Goal: Transaction & Acquisition: Purchase product/service

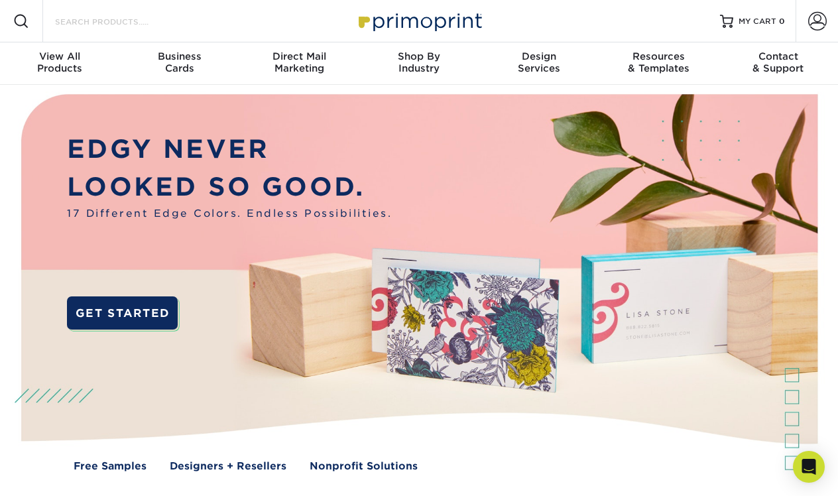
click at [121, 15] on input "Search Products" at bounding box center [118, 21] width 129 height 16
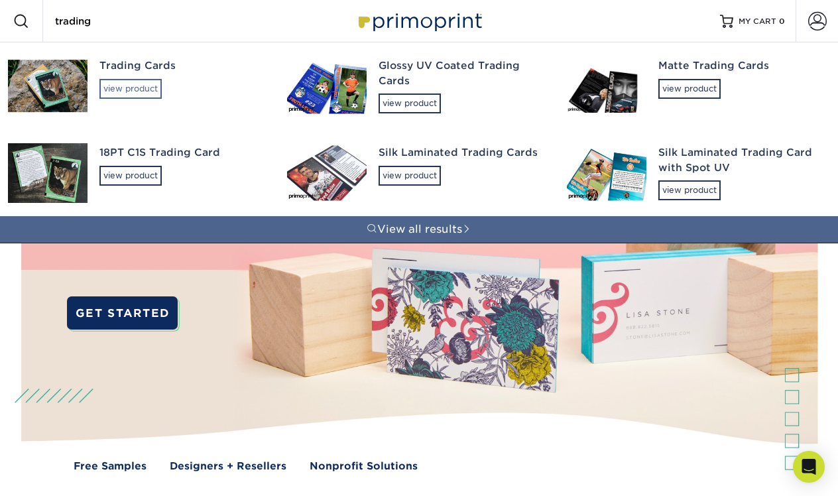
type input "trading"
click at [122, 86] on div "view product" at bounding box center [130, 89] width 62 height 20
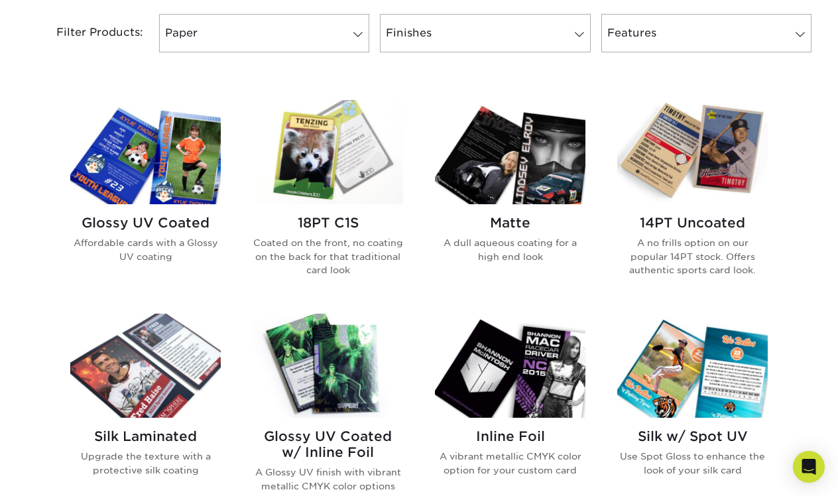
scroll to position [572, 0]
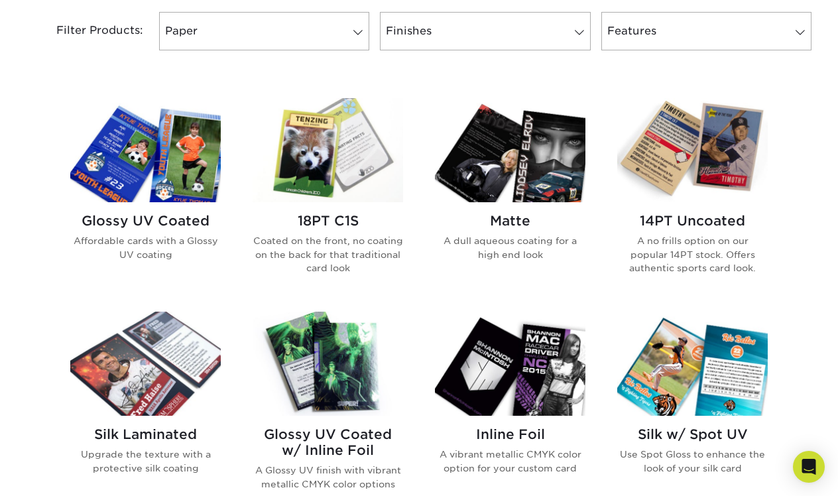
click at [161, 188] on img at bounding box center [145, 150] width 150 height 104
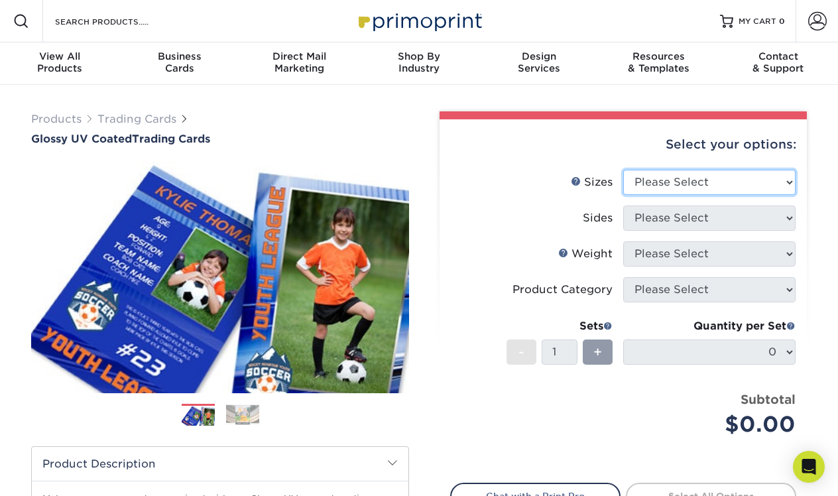
select select "2.50x3.50"
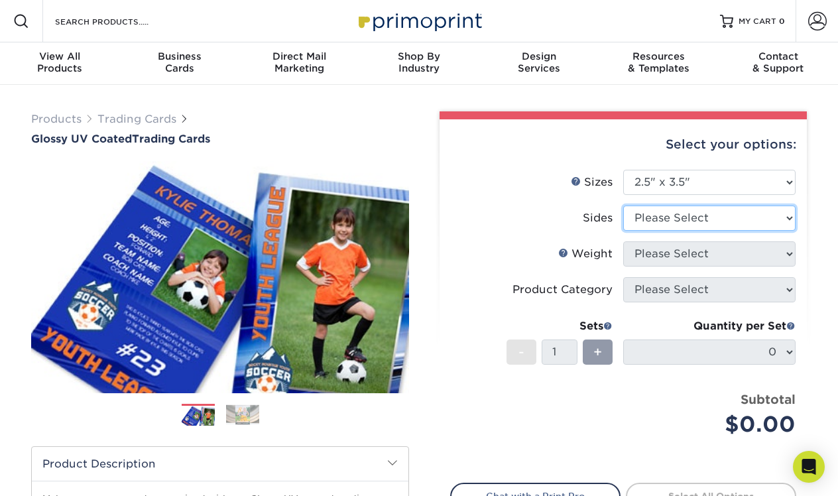
select select "13abbda7-1d64-4f25-8bb2-c179b224825d"
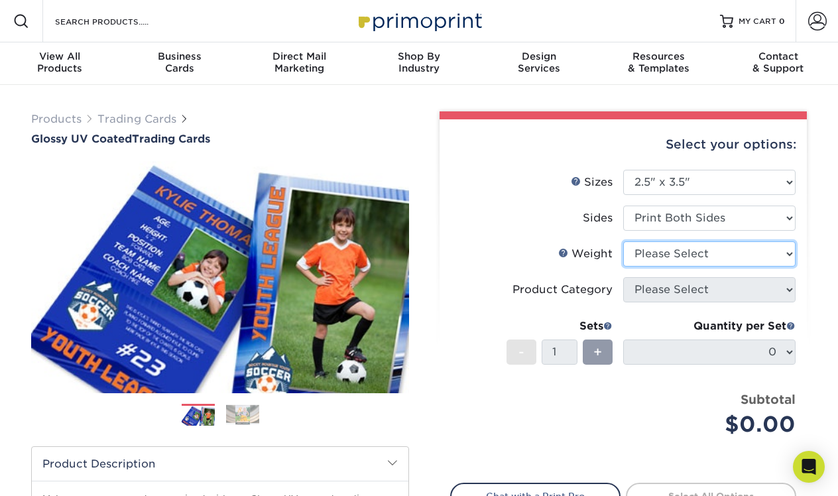
select select "16PT"
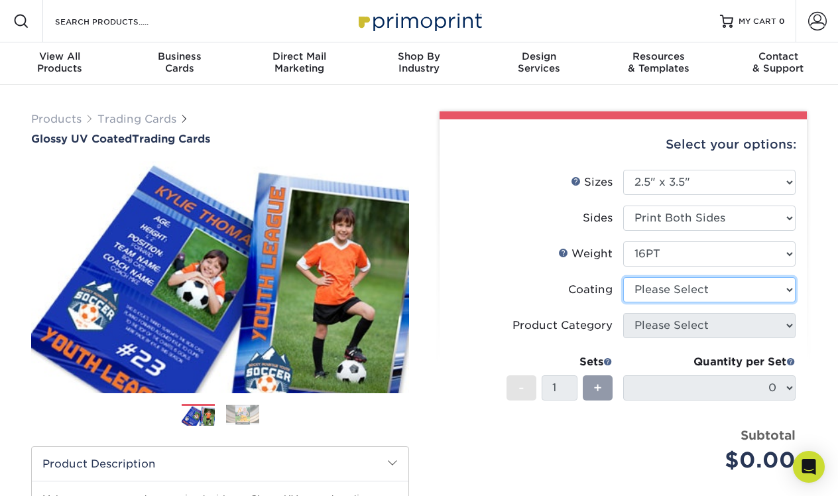
select select "1e8116af-acfc-44b1-83dc-8181aa338834"
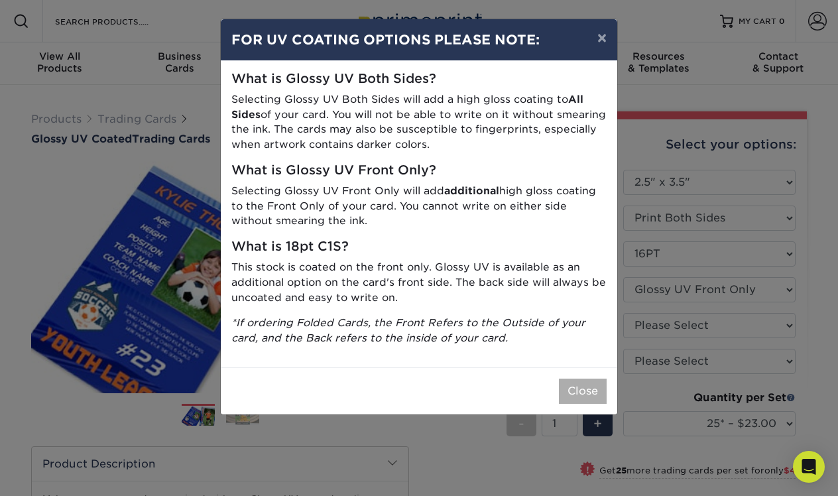
click at [579, 381] on button "Close" at bounding box center [583, 391] width 48 height 25
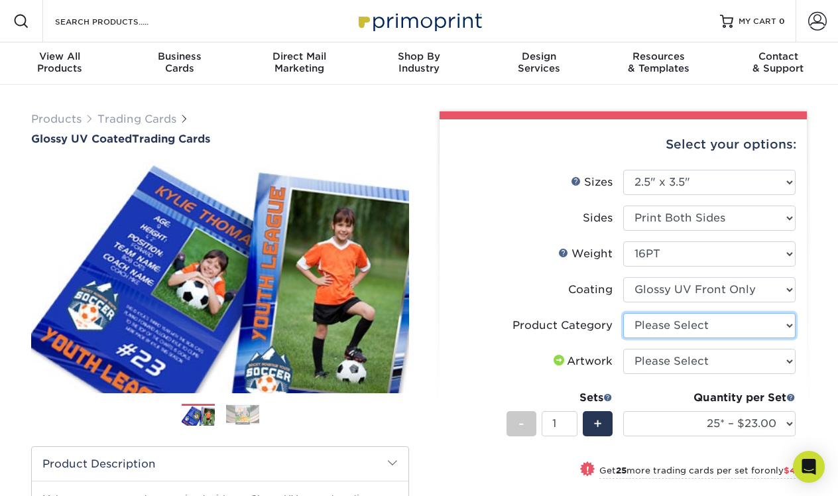
select select "c2f9bce9-36c2-409d-b101-c29d9d031e18"
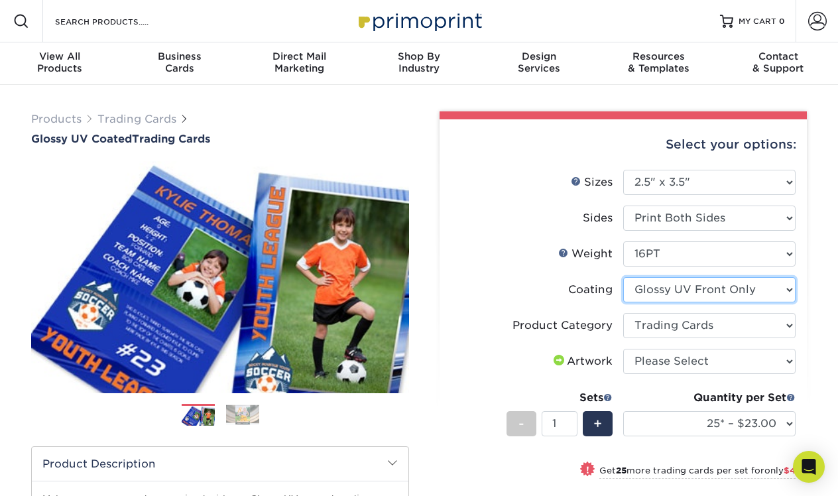
select select "ae367451-b2b8-45df-a344-0f05b6a12993"
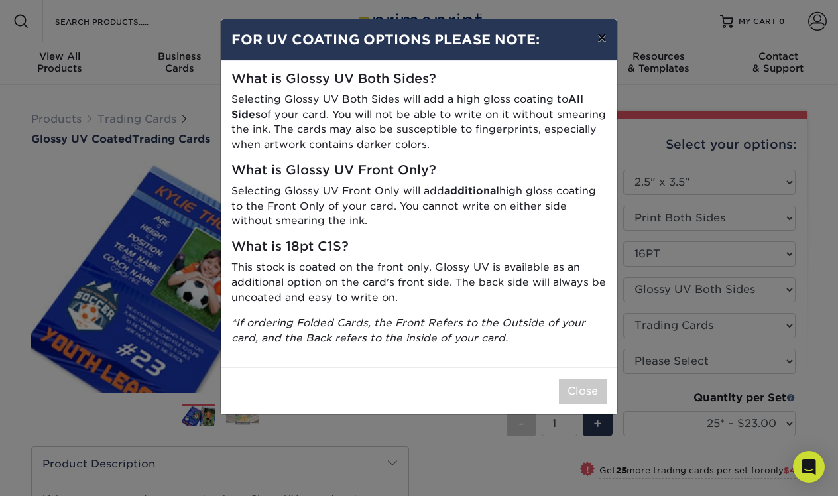
click at [605, 42] on button "×" at bounding box center [602, 37] width 30 height 37
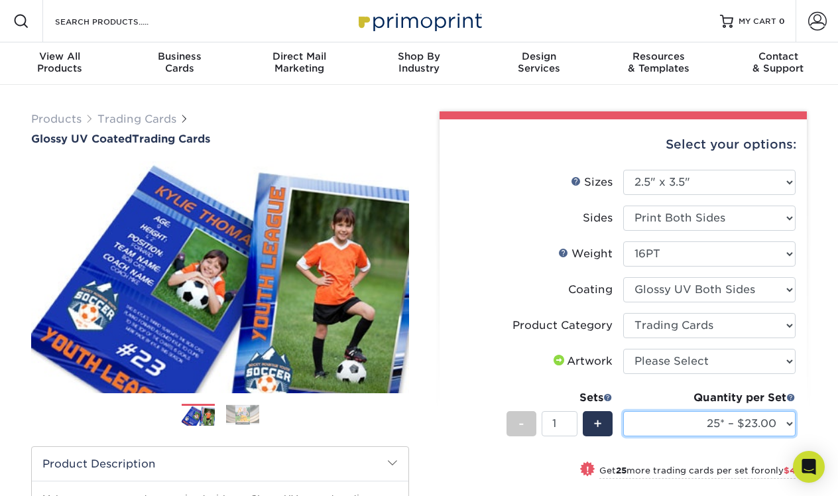
select select "250* – $47.00"
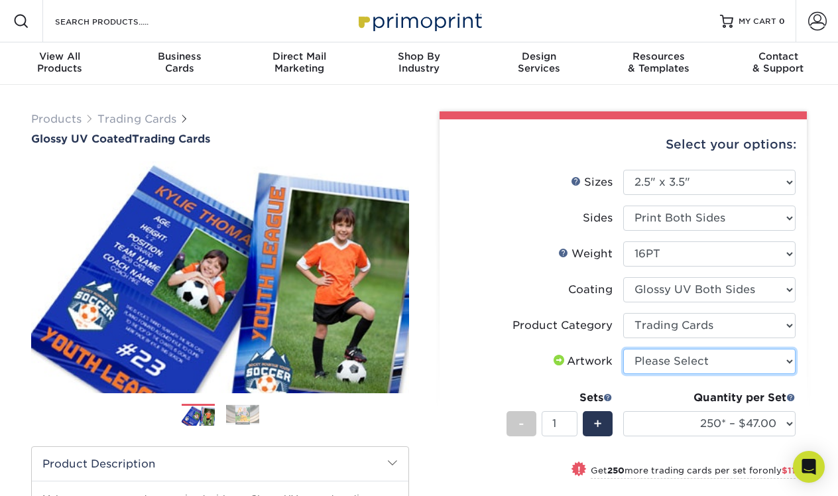
select select "upload"
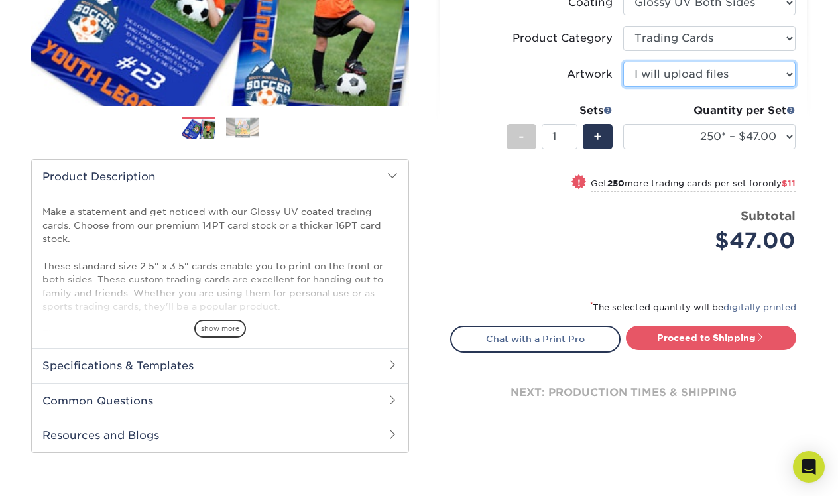
scroll to position [290, 0]
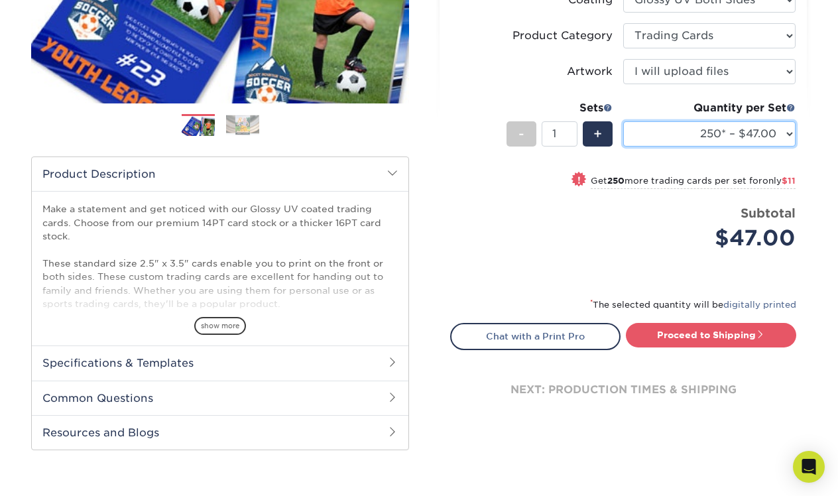
select select "500 – $58.00"
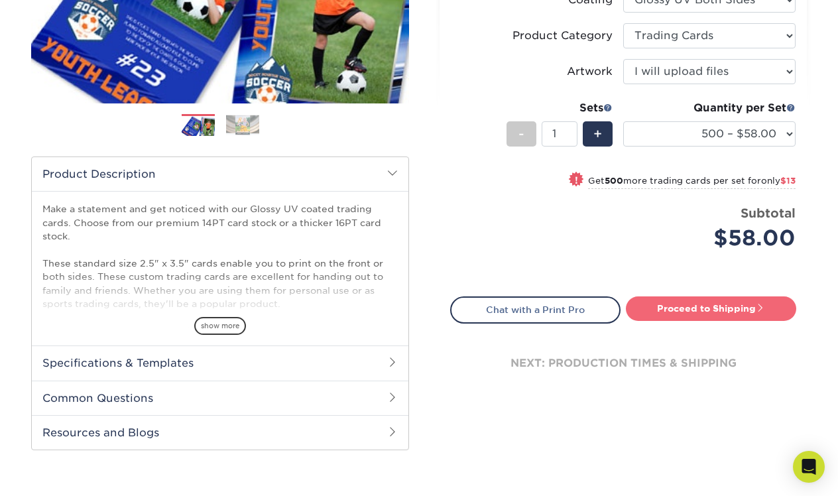
click at [726, 312] on link "Proceed to Shipping" at bounding box center [711, 308] width 170 height 24
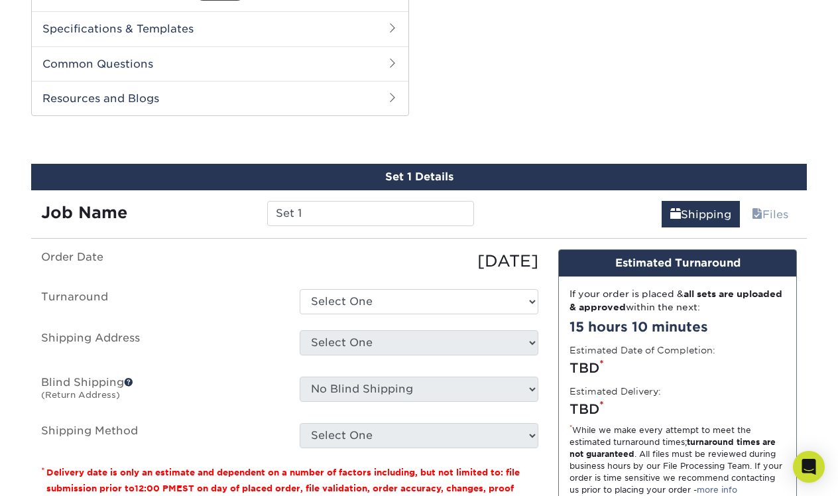
scroll to position [674, 0]
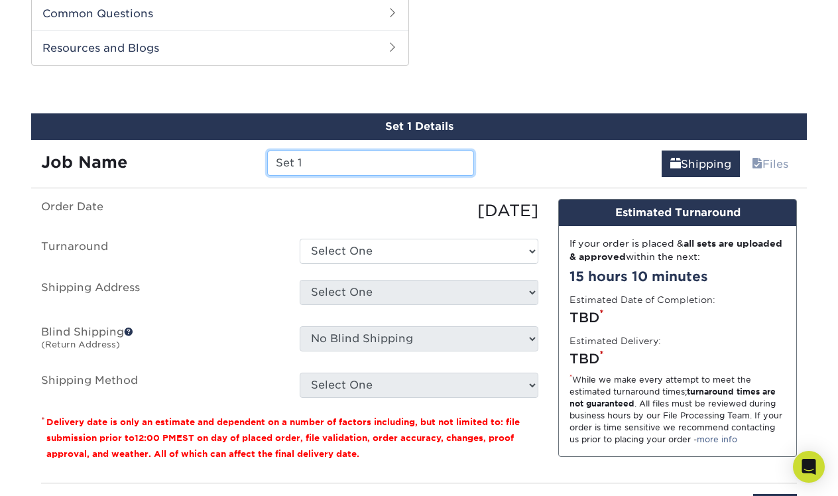
click at [337, 164] on input "Set 1" at bounding box center [370, 162] width 206 height 25
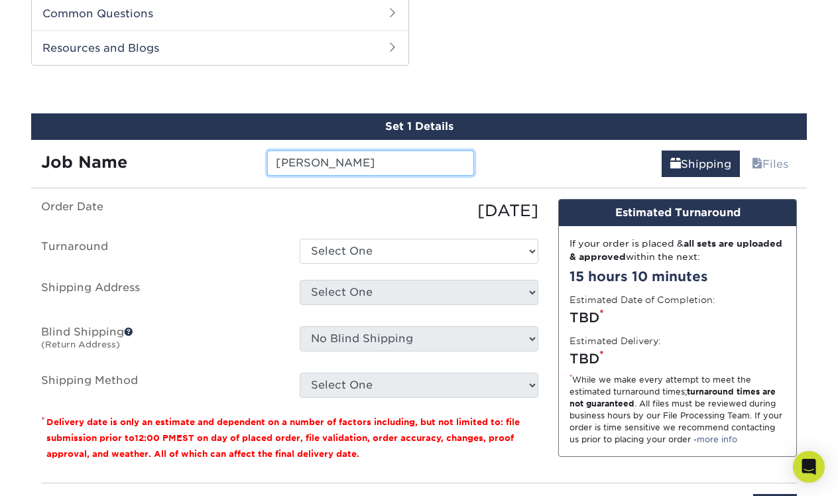
type input "[PERSON_NAME]"
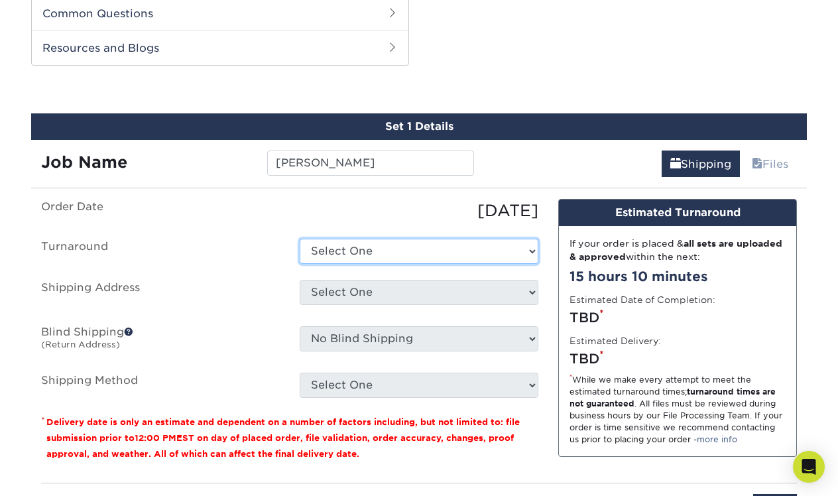
select select "011ce049-c86c-4d74-aa65-d0af92689019"
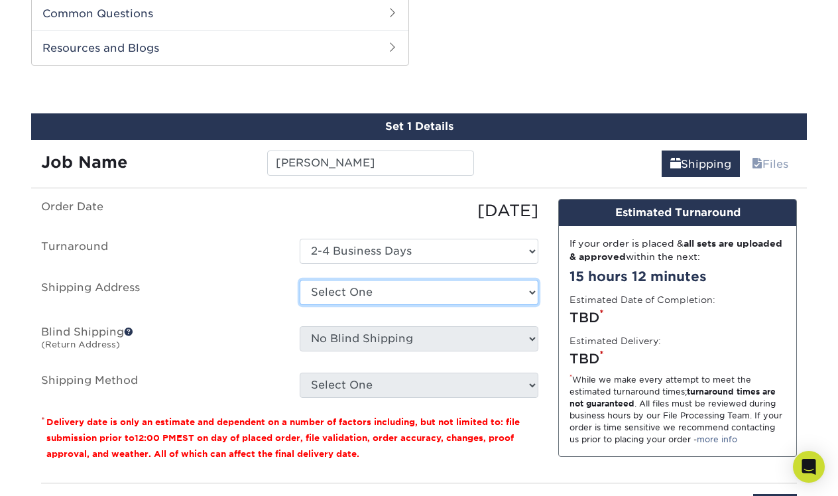
select select "newaddress"
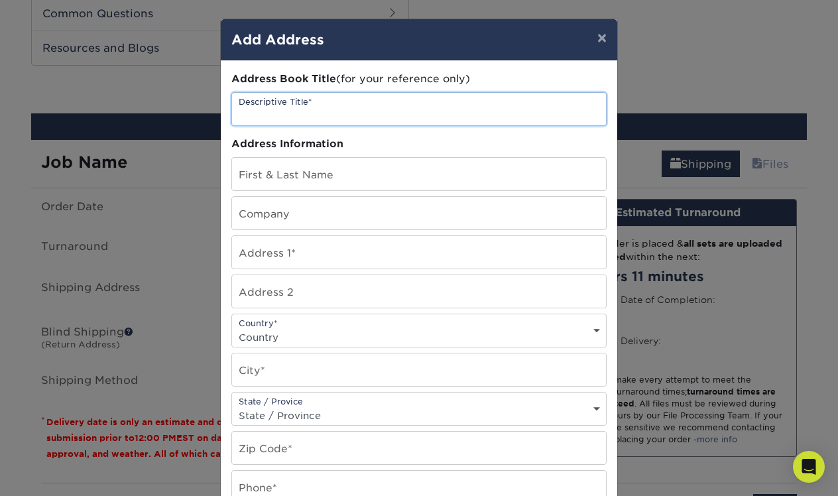
click at [377, 118] on input "text" at bounding box center [419, 109] width 374 height 32
type input "[PERSON_NAME]"
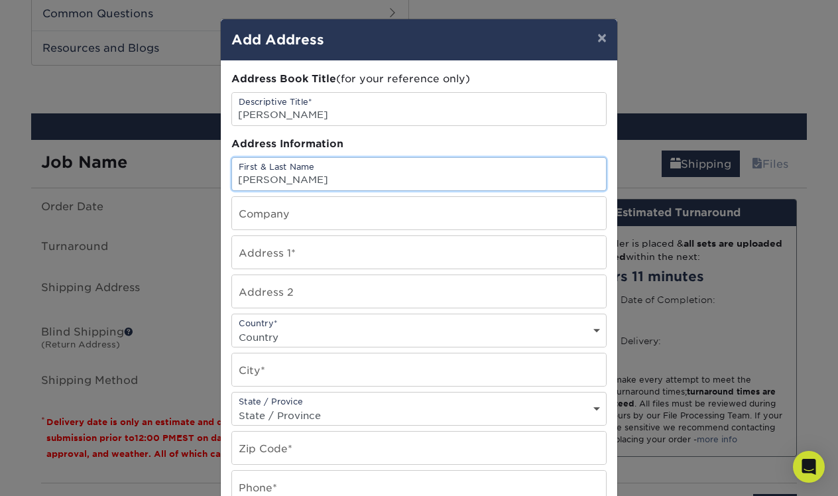
type input "[PERSON_NAME]"
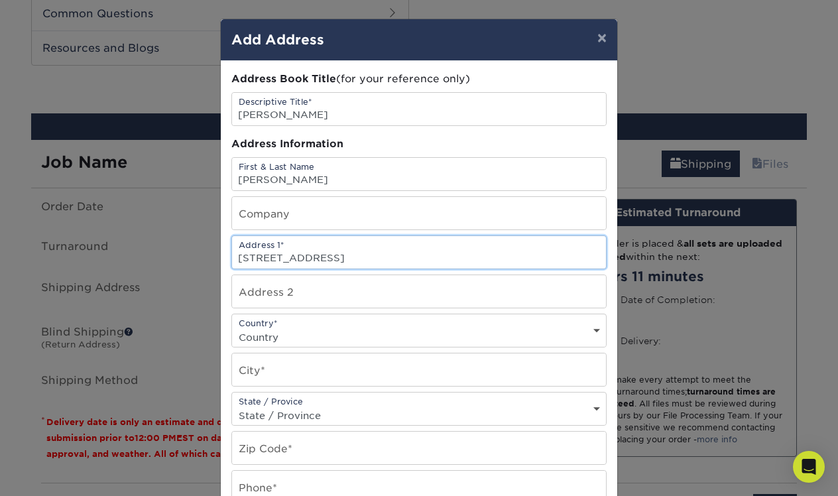
type input "[STREET_ADDRESS]"
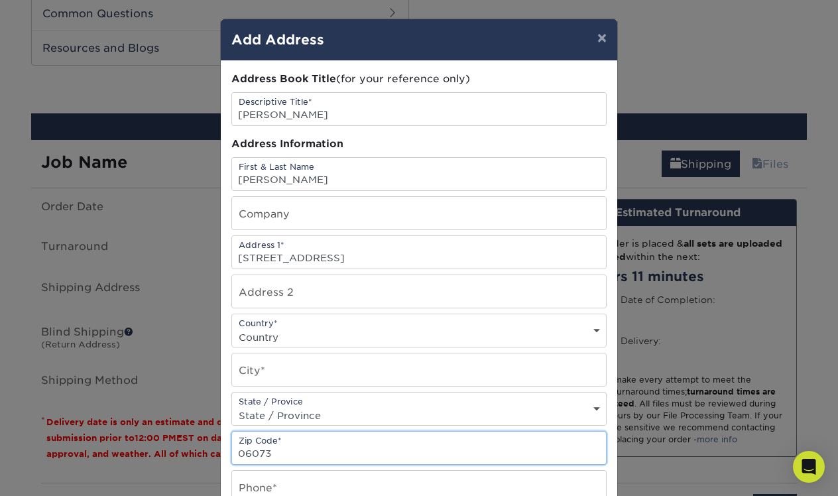
type input "06073"
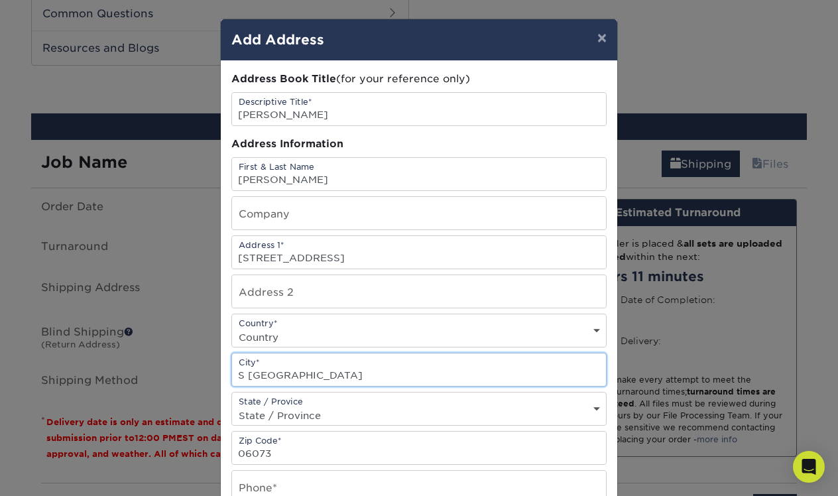
type input "S [GEOGRAPHIC_DATA]"
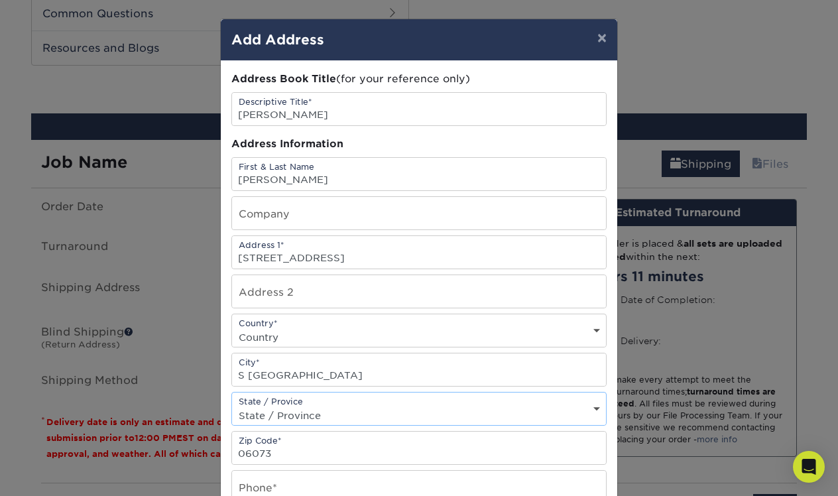
select select "CT"
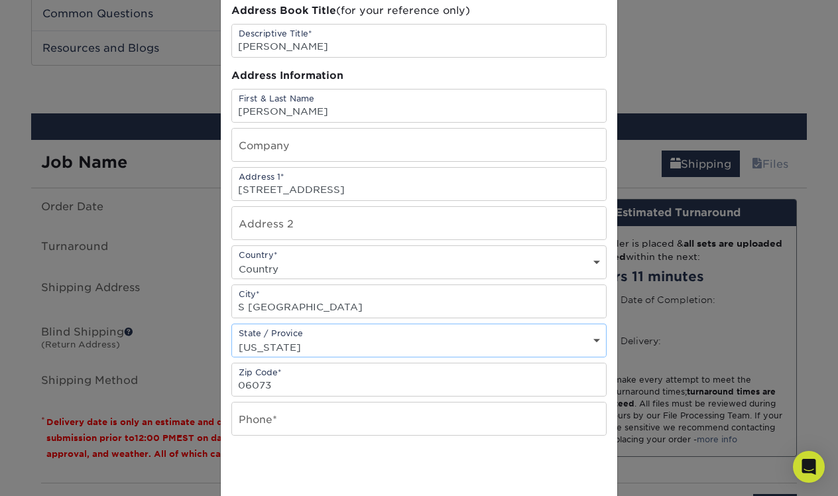
scroll to position [80, 0]
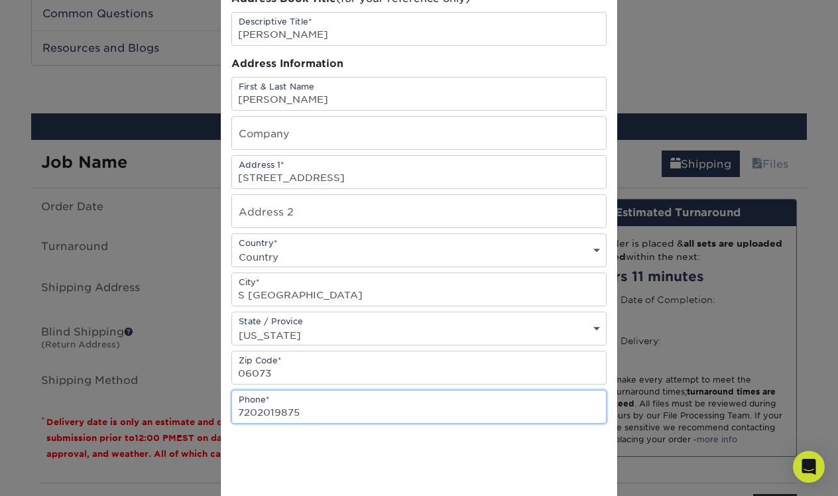
type input "7202019875"
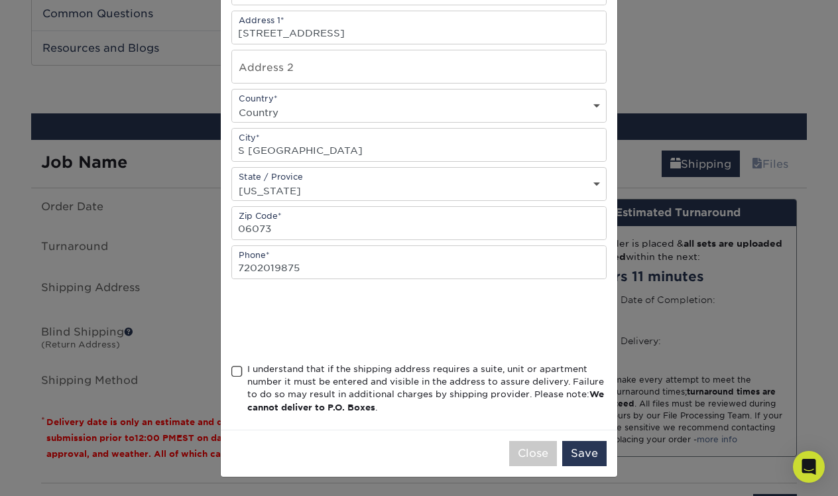
scroll to position [228, 0]
click at [235, 373] on span at bounding box center [236, 371] width 11 height 13
click at [0, 0] on input "I understand that if the shipping address requires a suite, unit or apartment n…" at bounding box center [0, 0] width 0 height 0
click at [588, 460] on button "Save" at bounding box center [584, 453] width 44 height 25
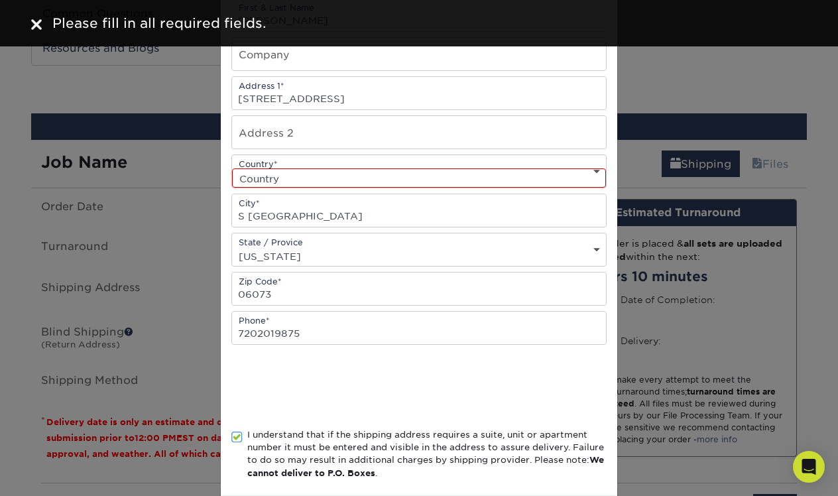
scroll to position [150, 0]
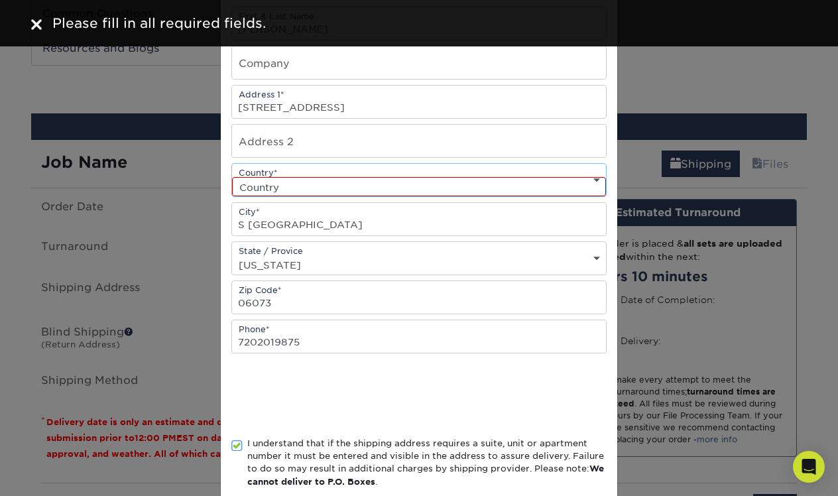
select select "US"
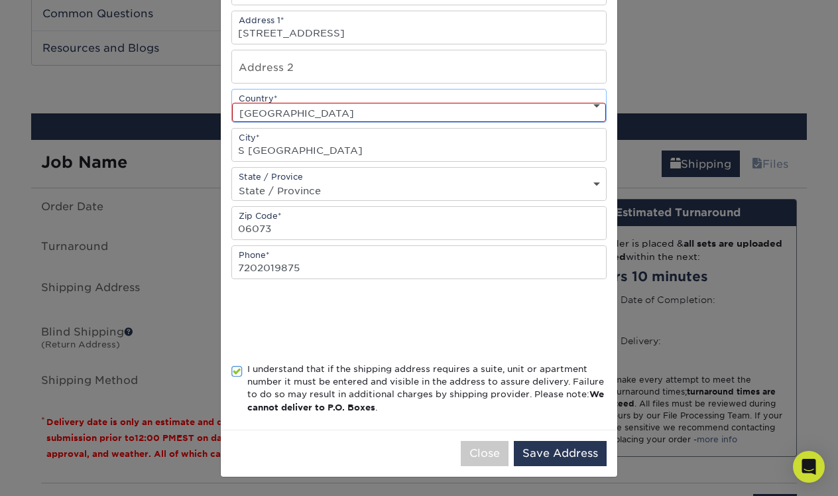
scroll to position [228, 0]
click at [589, 449] on button "Save Address" at bounding box center [560, 453] width 93 height 25
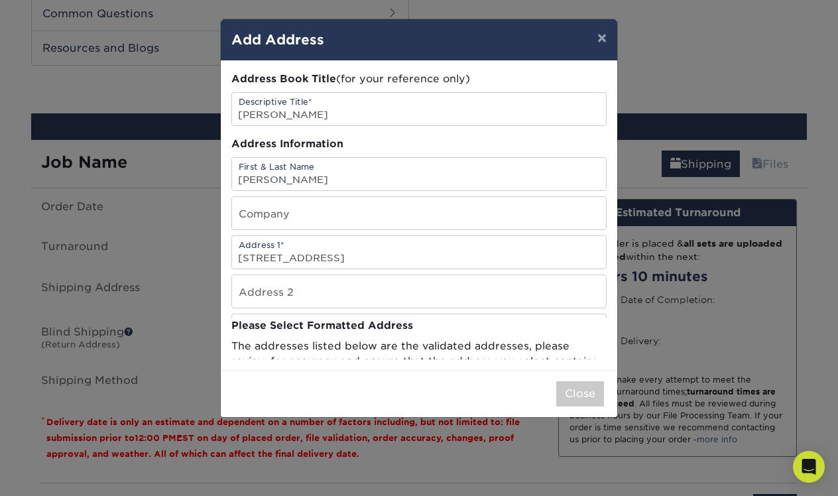
scroll to position [0, 0]
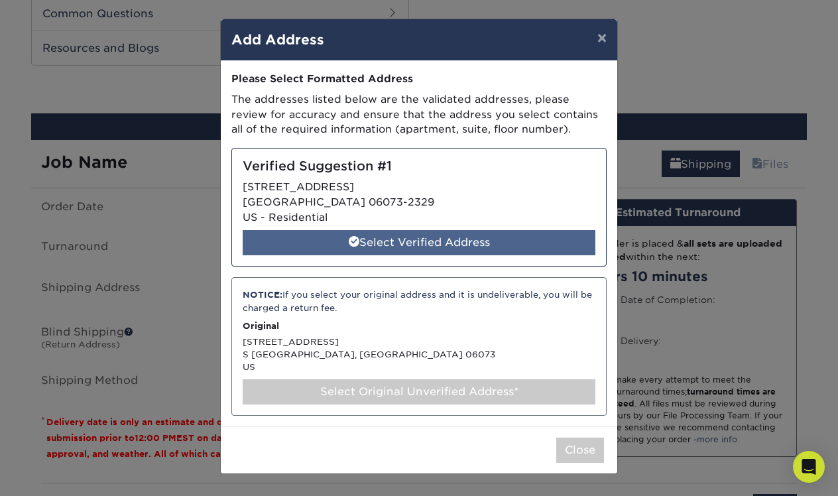
click at [441, 238] on div "Select Verified Address" at bounding box center [419, 242] width 353 height 25
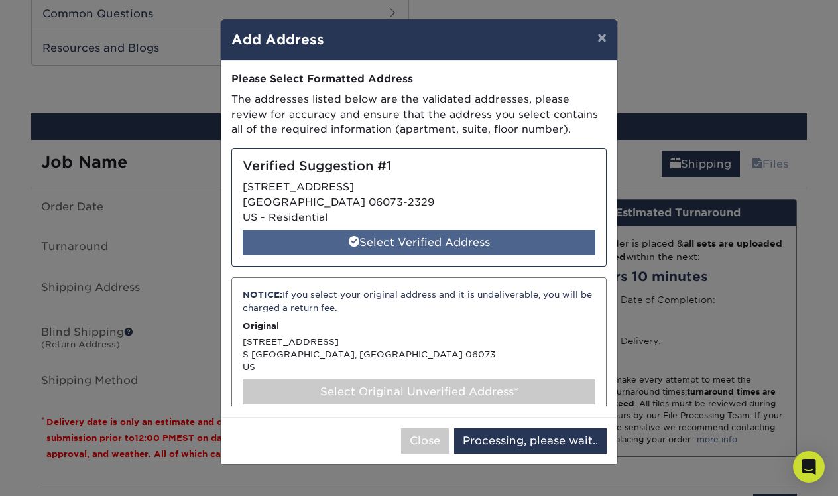
select select "286183"
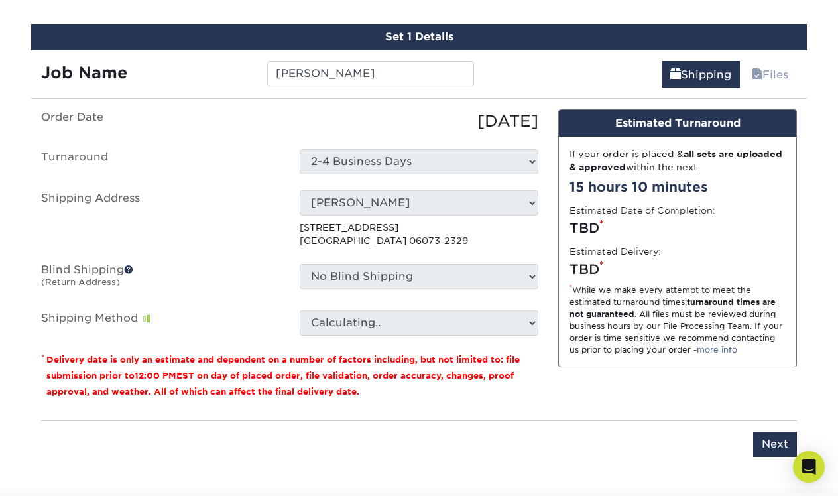
scroll to position [764, 0]
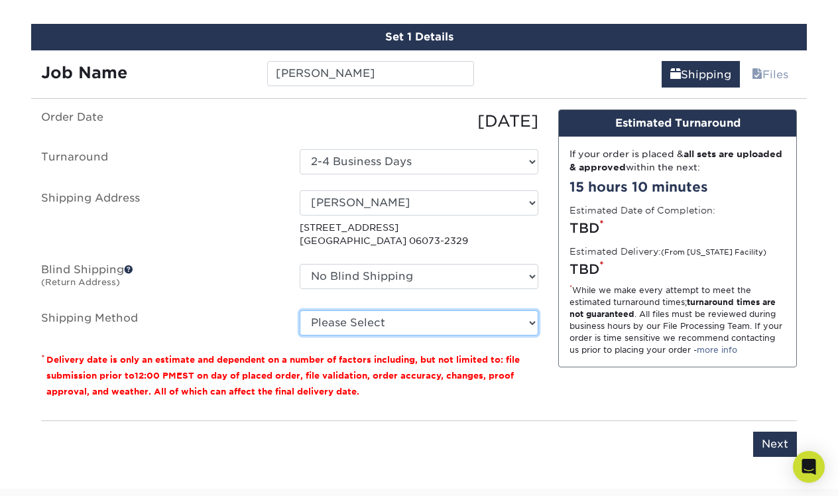
select select "12"
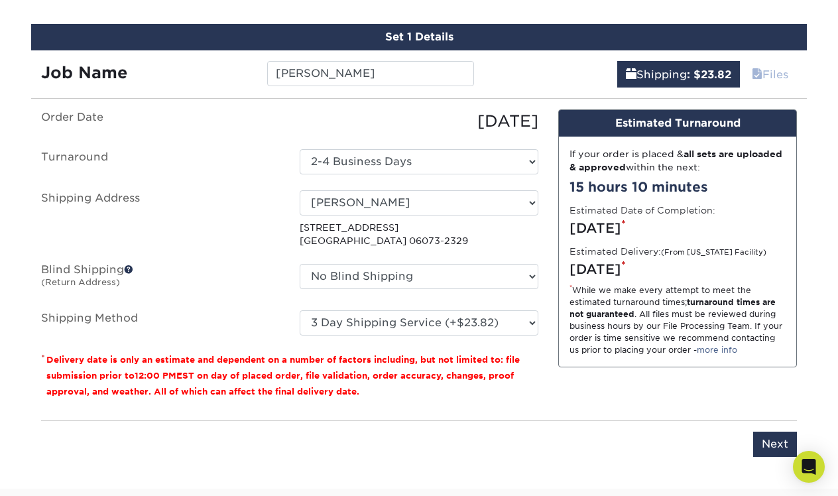
click at [755, 72] on span at bounding box center [757, 74] width 11 height 13
click at [778, 441] on input "Next" at bounding box center [775, 444] width 44 height 25
